Goal: Transaction & Acquisition: Purchase product/service

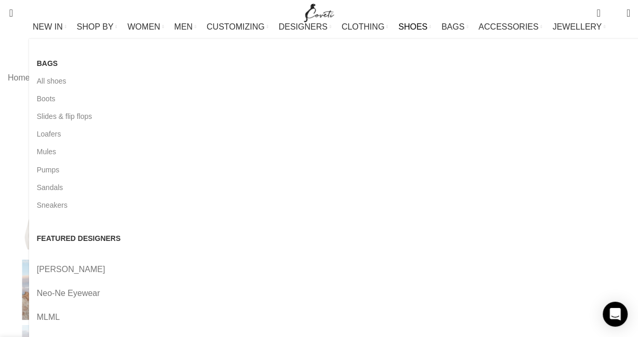
click at [398, 32] on span "SHOES" at bounding box center [412, 27] width 29 height 10
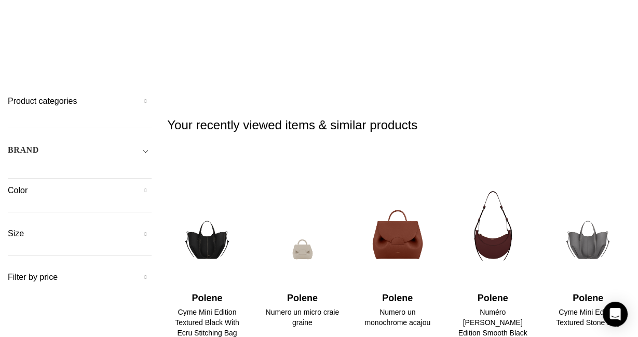
scroll to position [54, 0]
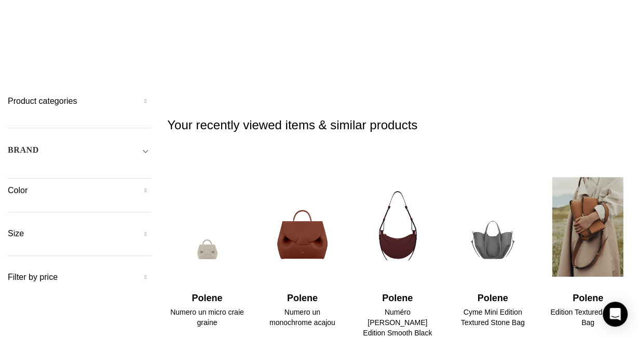
click at [582, 175] on img "6 / 30" at bounding box center [588, 227] width 82 height 128
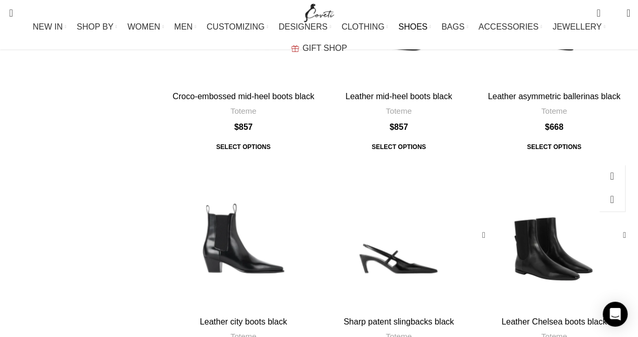
scroll to position [931, 0]
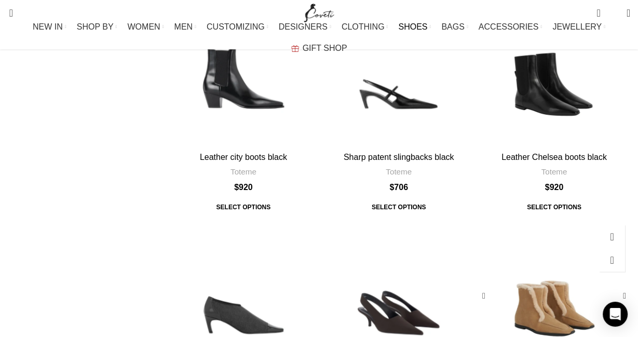
click at [543, 219] on div "Shearling-edge winter boots caramel/ecru" at bounding box center [553, 295] width 31 height 152
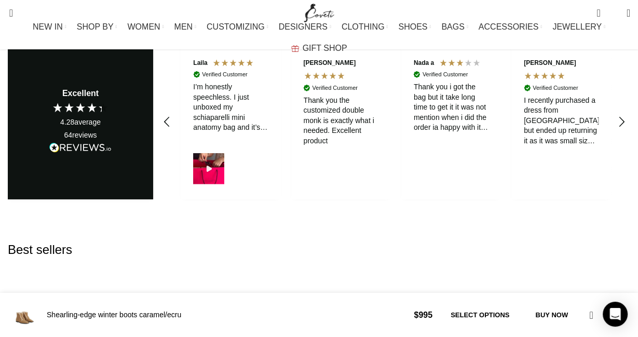
scroll to position [0, 109]
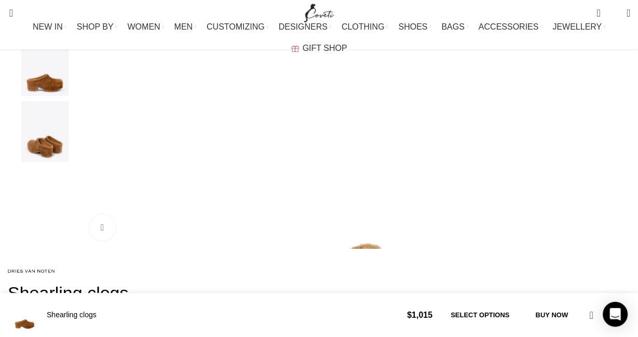
scroll to position [328, 0]
